Goal: Task Accomplishment & Management: Use online tool/utility

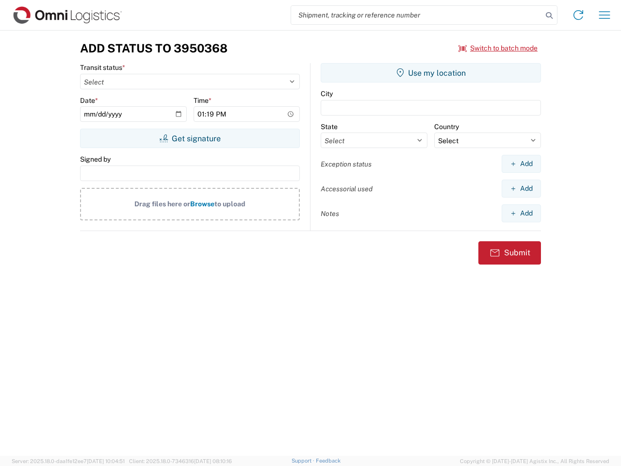
click at [417, 15] on input "search" at bounding box center [417, 15] width 252 height 18
click at [550, 16] on icon at bounding box center [550, 16] width 14 height 14
click at [579, 15] on icon at bounding box center [579, 15] width 16 height 16
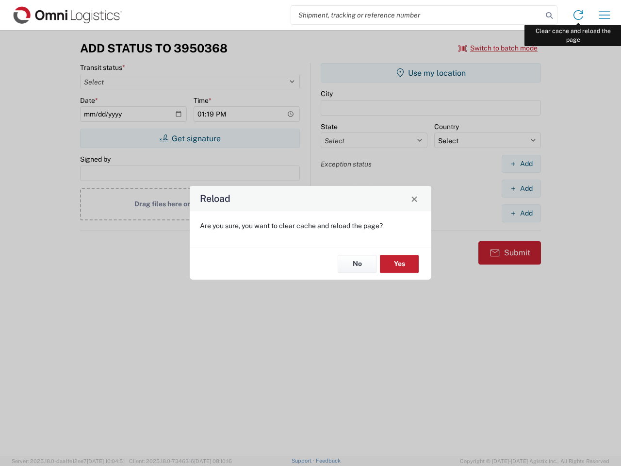
click at [605, 15] on div "Reload Are you sure, you want to clear cache and reload the page? No Yes" at bounding box center [310, 233] width 621 height 466
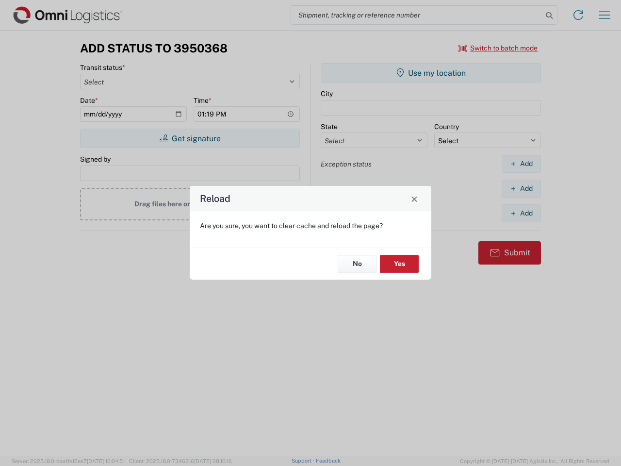
click at [499, 48] on div "Reload Are you sure, you want to clear cache and reload the page? No Yes" at bounding box center [310, 233] width 621 height 466
click at [190, 138] on div "Reload Are you sure, you want to clear cache and reload the page? No Yes" at bounding box center [310, 233] width 621 height 466
click at [431, 73] on div "Reload Are you sure, you want to clear cache and reload the page? No Yes" at bounding box center [310, 233] width 621 height 466
click at [521, 164] on div "Reload Are you sure, you want to clear cache and reload the page? No Yes" at bounding box center [310, 233] width 621 height 466
click at [521, 188] on div "Reload Are you sure, you want to clear cache and reload the page? No Yes" at bounding box center [310, 233] width 621 height 466
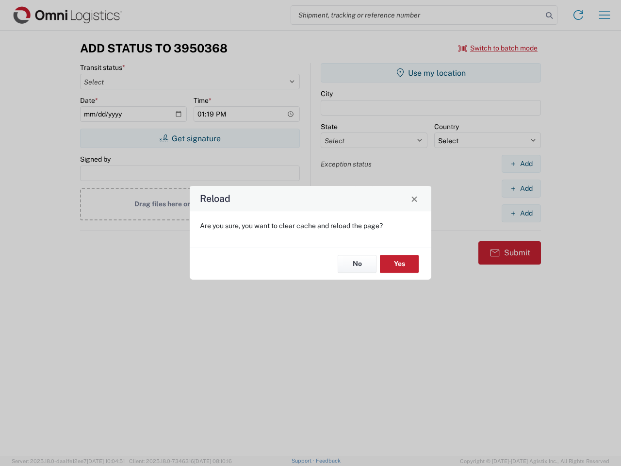
click at [521, 213] on div "Reload Are you sure, you want to clear cache and reload the page? No Yes" at bounding box center [310, 233] width 621 height 466
